Goal: Task Accomplishment & Management: Complete application form

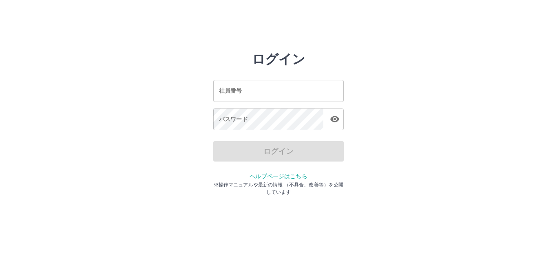
drag, startPoint x: 0, startPoint y: 0, endPoint x: 252, endPoint y: 86, distance: 266.1
click at [252, 86] on input "社員番号" at bounding box center [278, 91] width 130 height 22
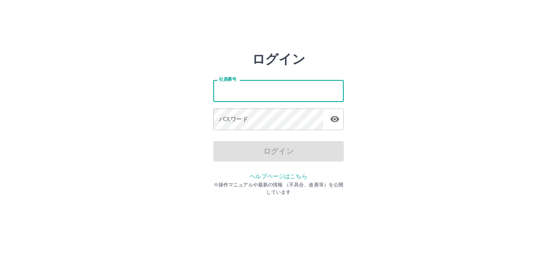
click at [251, 91] on input "社員番号" at bounding box center [278, 91] width 130 height 22
type input "*******"
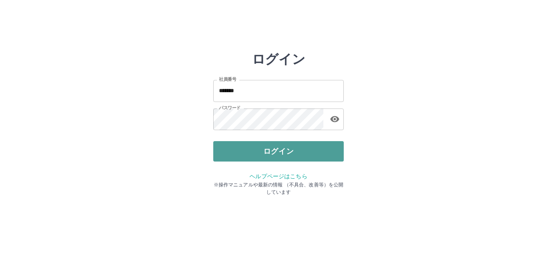
click at [259, 148] on button "ログイン" at bounding box center [278, 151] width 130 height 20
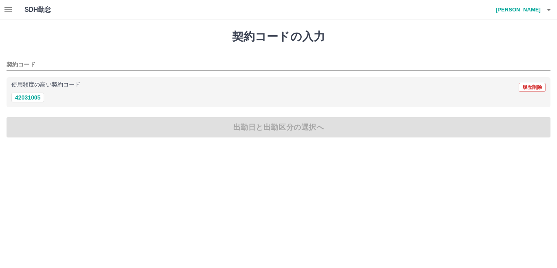
click at [46, 101] on div "42031005" at bounding box center [278, 98] width 534 height 10
click at [42, 98] on button "42031005" at bounding box center [27, 98] width 33 height 10
type input "********"
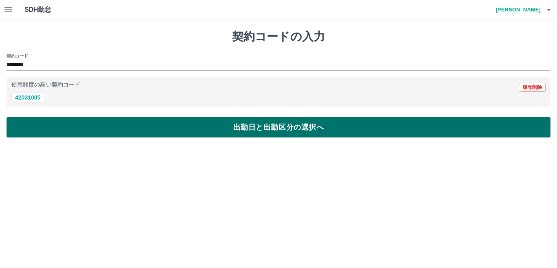
click at [49, 124] on button "出勤日と出勤区分の選択へ" at bounding box center [279, 127] width 544 height 20
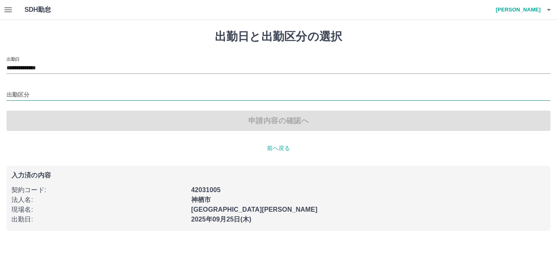
click at [36, 93] on input "出勤区分" at bounding box center [279, 95] width 544 height 10
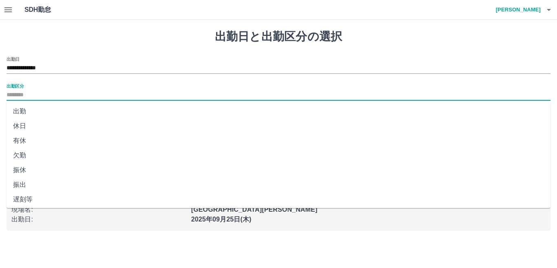
click at [35, 109] on li "出勤" at bounding box center [279, 111] width 544 height 15
type input "**"
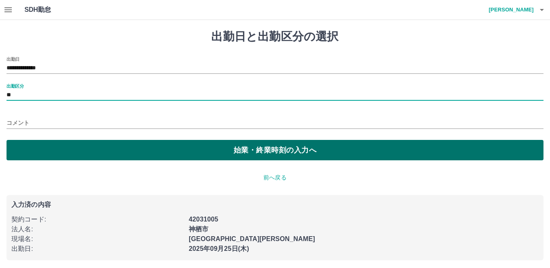
click at [54, 150] on button "始業・終業時刻の入力へ" at bounding box center [275, 150] width 537 height 20
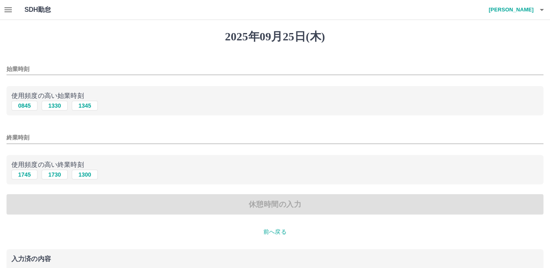
drag, startPoint x: 28, startPoint y: 105, endPoint x: 28, endPoint y: 119, distance: 13.5
click at [28, 105] on button "0845" at bounding box center [24, 106] width 26 height 10
type input "****"
click at [23, 177] on button "1745" at bounding box center [24, 175] width 26 height 10
type input "****"
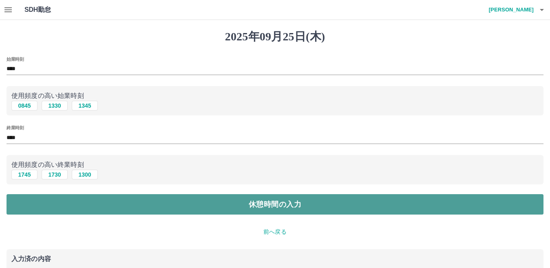
click at [60, 211] on button "休憩時間の入力" at bounding box center [275, 204] width 537 height 20
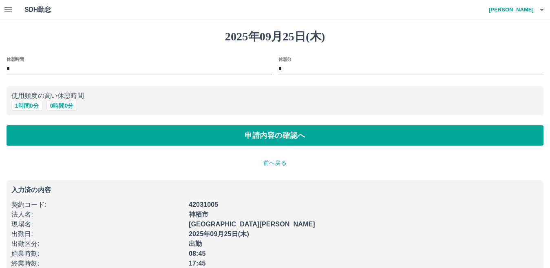
click at [33, 110] on button "1 時間 0 分" at bounding box center [26, 106] width 31 height 10
type input "*"
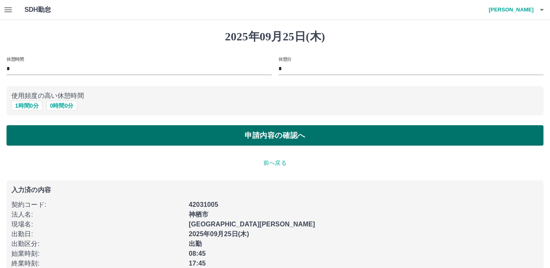
click at [37, 129] on button "申請内容の確認へ" at bounding box center [275, 135] width 537 height 20
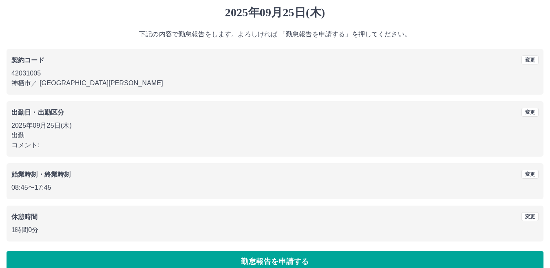
scroll to position [38, 0]
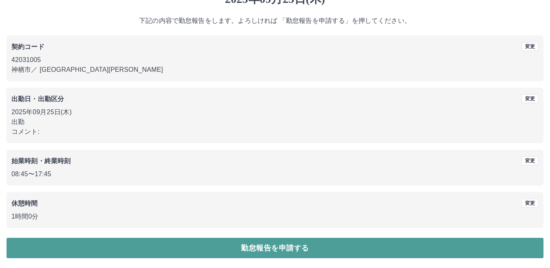
click at [228, 240] on button "勤怠報告を申請する" at bounding box center [275, 248] width 537 height 20
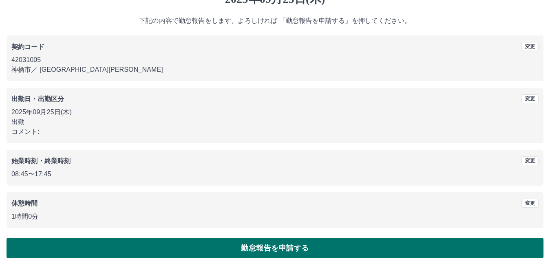
click at [179, 243] on button "勤怠報告を申請する" at bounding box center [275, 248] width 537 height 20
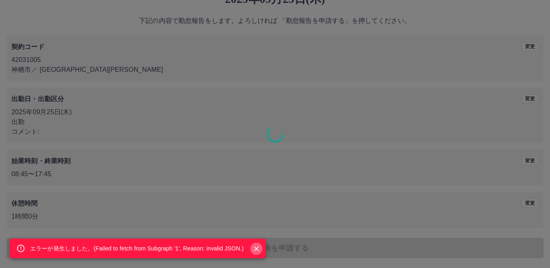
click at [257, 250] on icon "Close" at bounding box center [256, 249] width 8 height 8
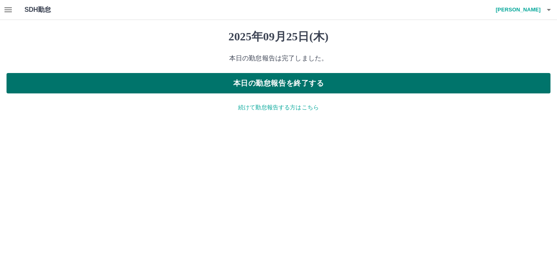
click at [251, 84] on button "本日の勤怠報告を終了する" at bounding box center [279, 83] width 544 height 20
